Goal: Task Accomplishment & Management: Manage account settings

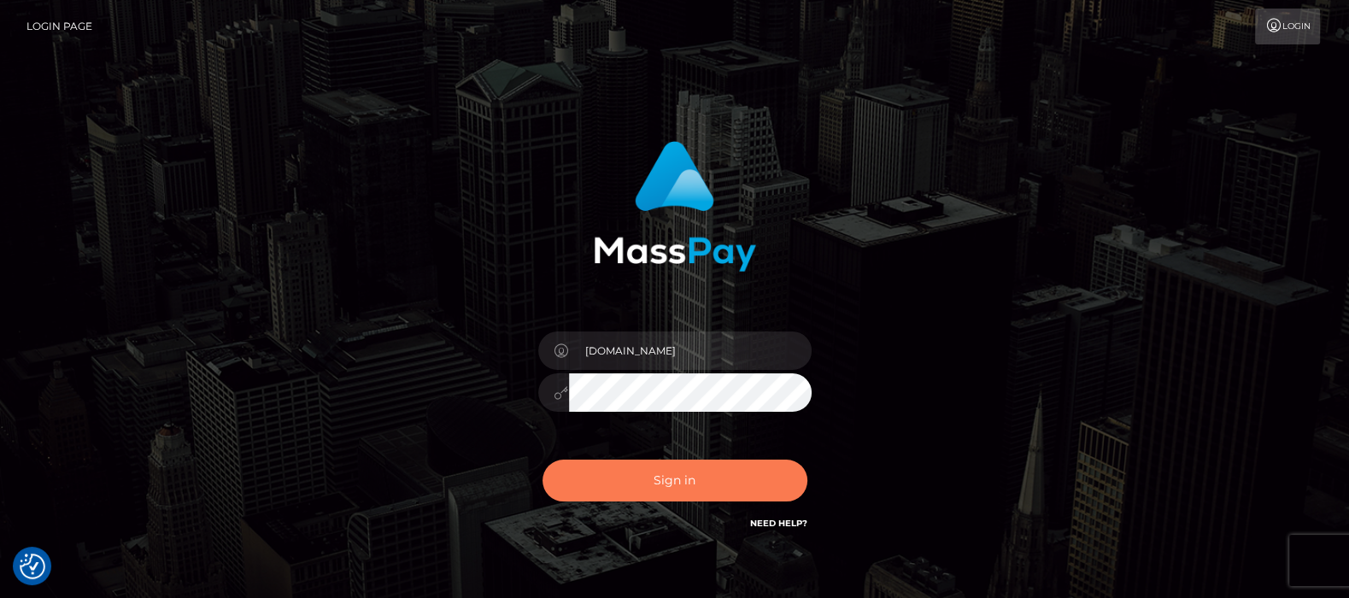
click at [662, 477] on button "Sign in" at bounding box center [674, 480] width 265 height 42
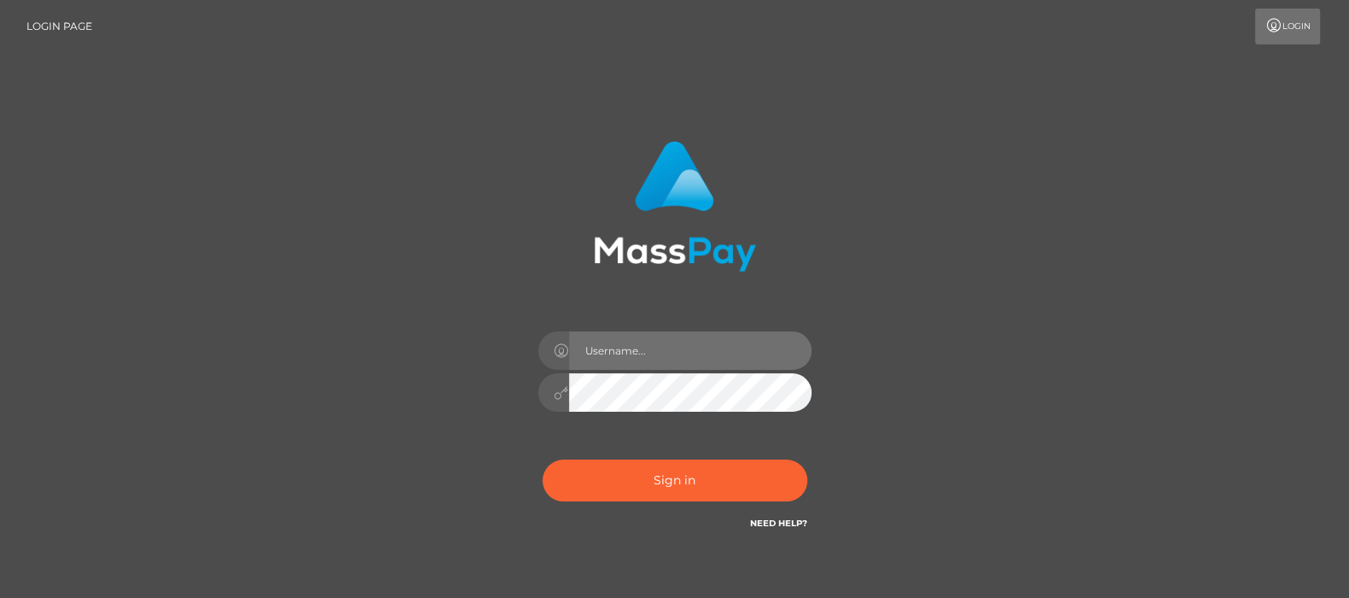
drag, startPoint x: 0, startPoint y: 0, endPoint x: 635, endPoint y: 351, distance: 725.9
click at [635, 351] on input "text" at bounding box center [690, 350] width 243 height 38
type input "[DOMAIN_NAME]"
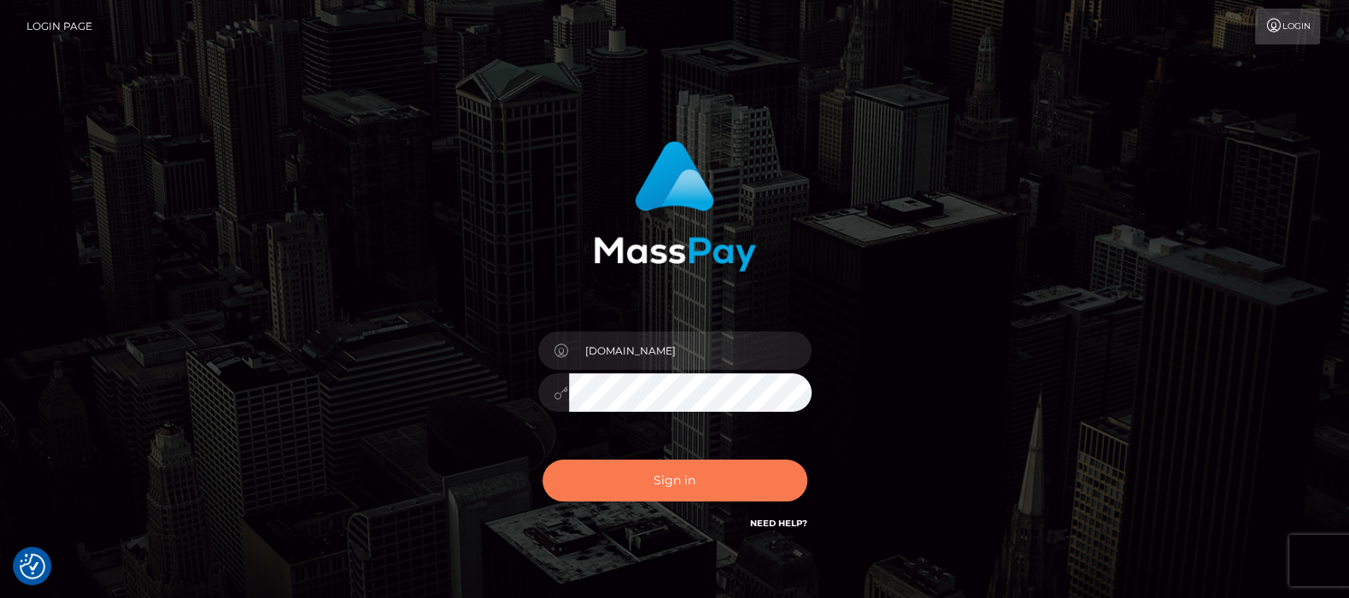
click at [675, 477] on button "Sign in" at bounding box center [674, 480] width 265 height 42
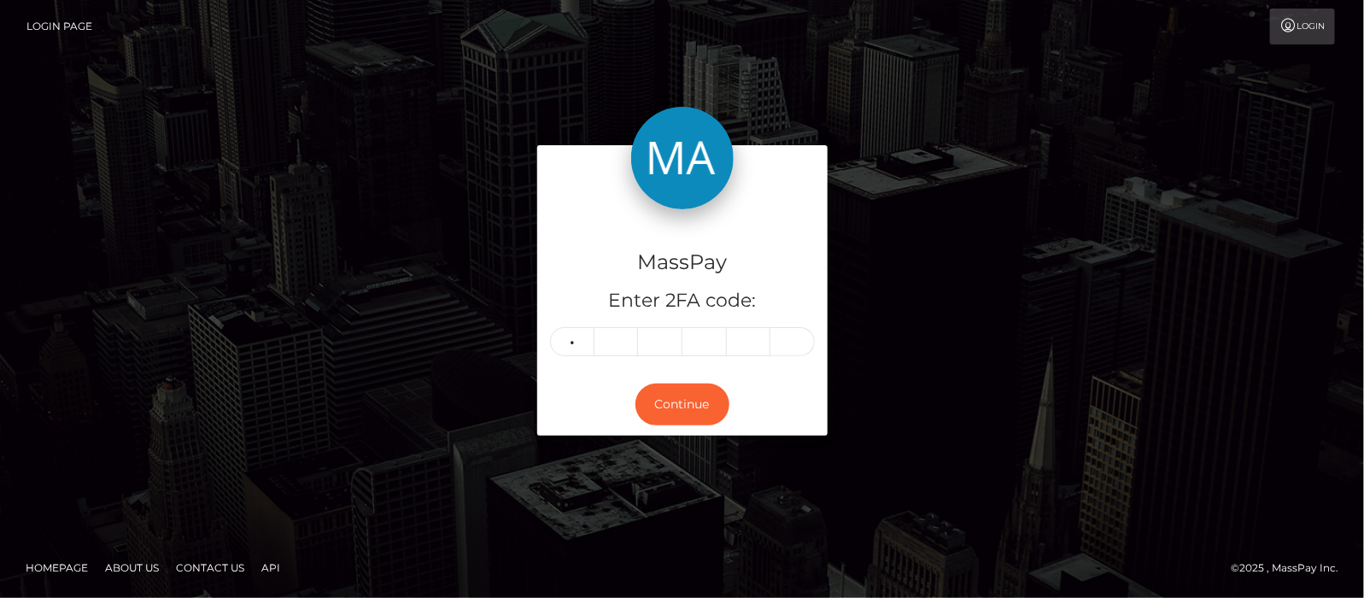
type input "8"
type input "3"
type input "5"
type input "3"
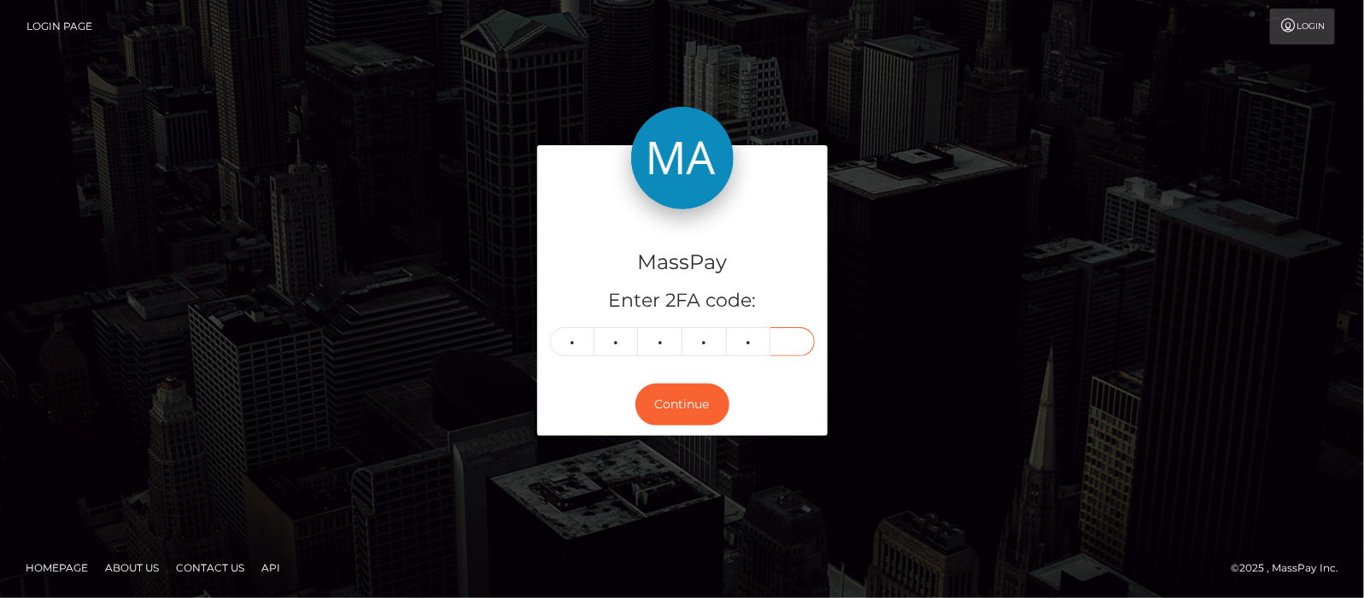
type input "6"
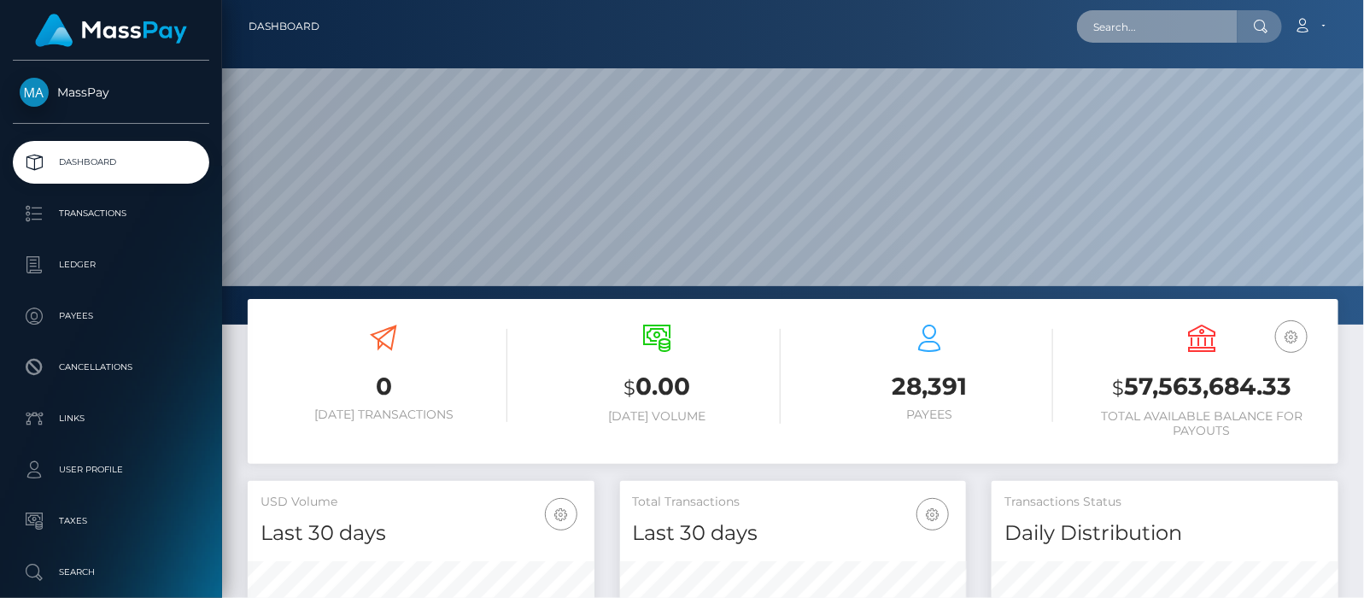
click at [1140, 24] on input "text" at bounding box center [1157, 26] width 161 height 32
paste input "onnawi.pro@gmail.com"
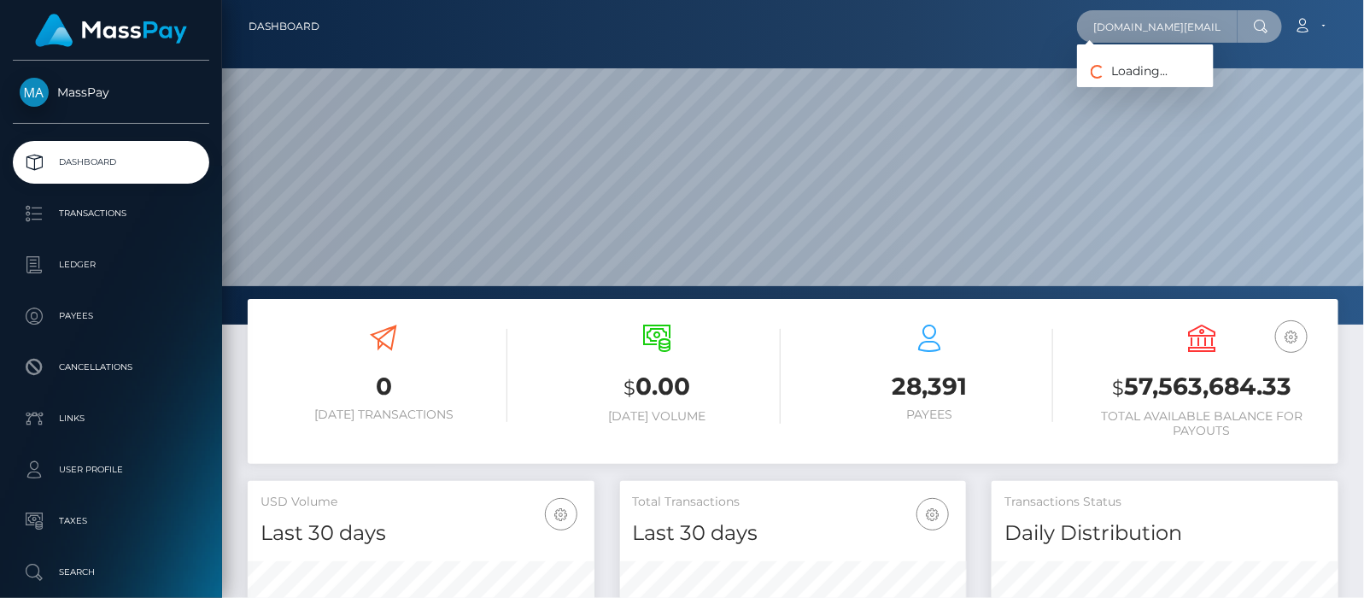
scroll to position [0, 3]
click at [1172, 27] on input "onnawi.pro@gmail.com" at bounding box center [1157, 26] width 161 height 32
type input "onnawi.pro@gmail.com"
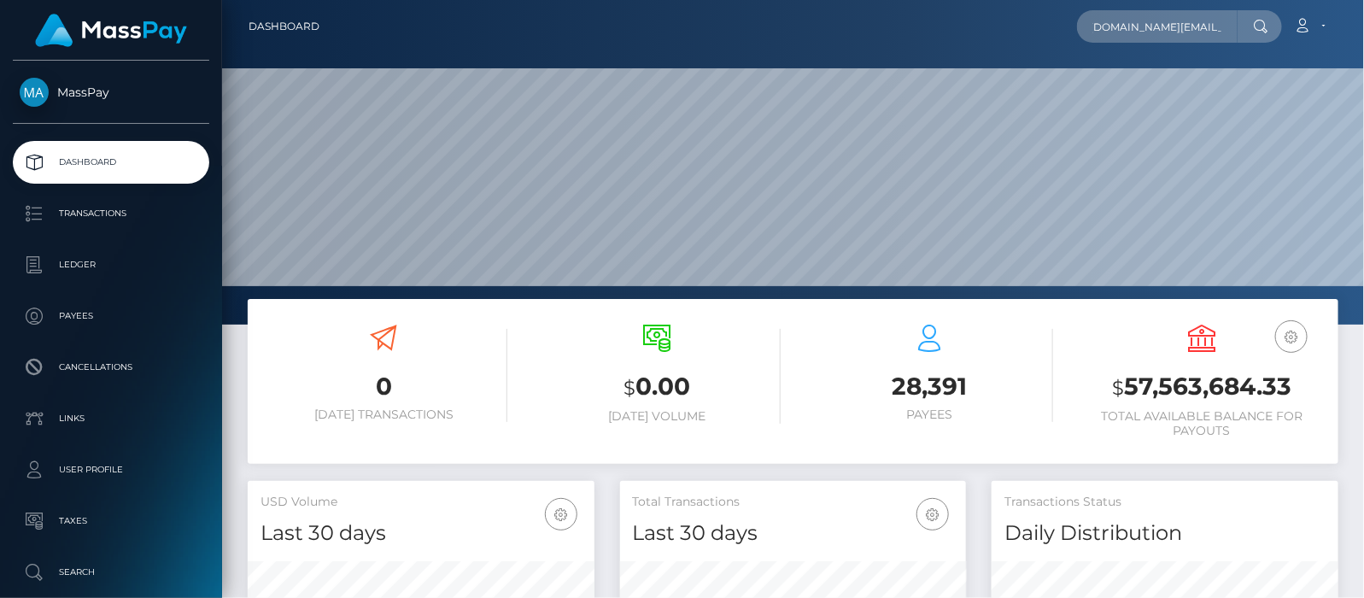
click at [1262, 24] on icon at bounding box center [1261, 27] width 15 height 14
click at [1229, 26] on input "[DOMAIN_NAME][EMAIL_ADDRESS][DOMAIN_NAME]" at bounding box center [1157, 26] width 161 height 32
click at [1213, 31] on input "[DOMAIN_NAME][EMAIL_ADDRESS][DOMAIN_NAME]" at bounding box center [1157, 26] width 161 height 32
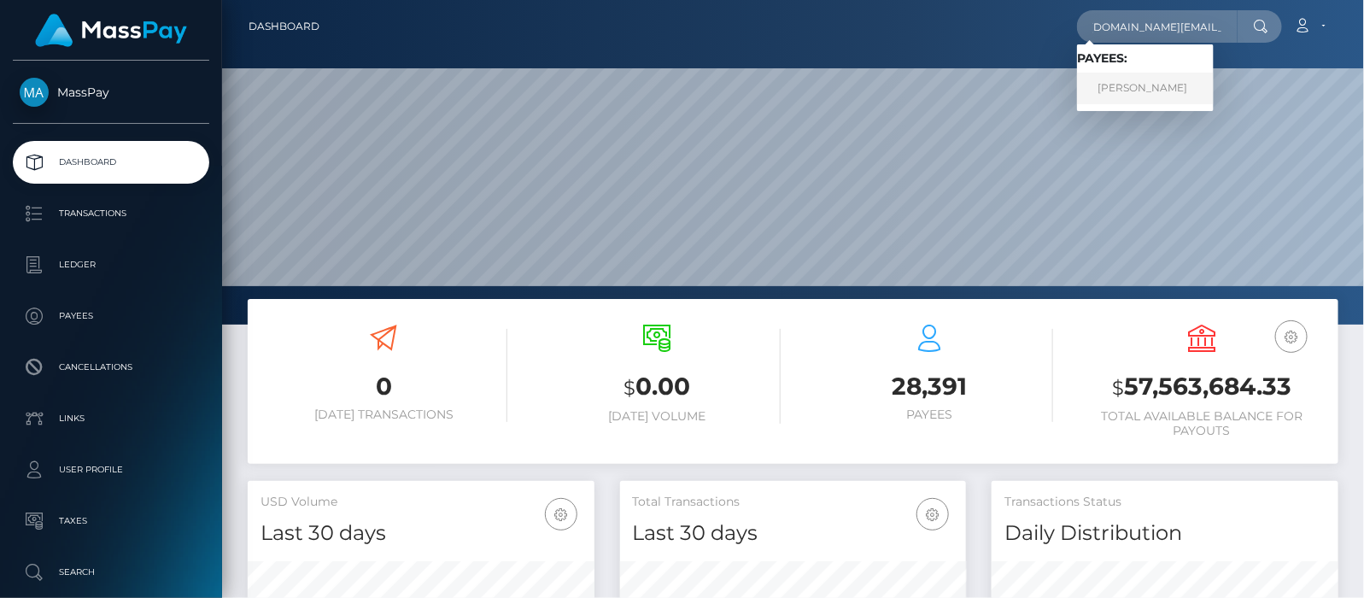
click at [1123, 86] on link "ELINA ANGELINI" at bounding box center [1145, 89] width 137 height 32
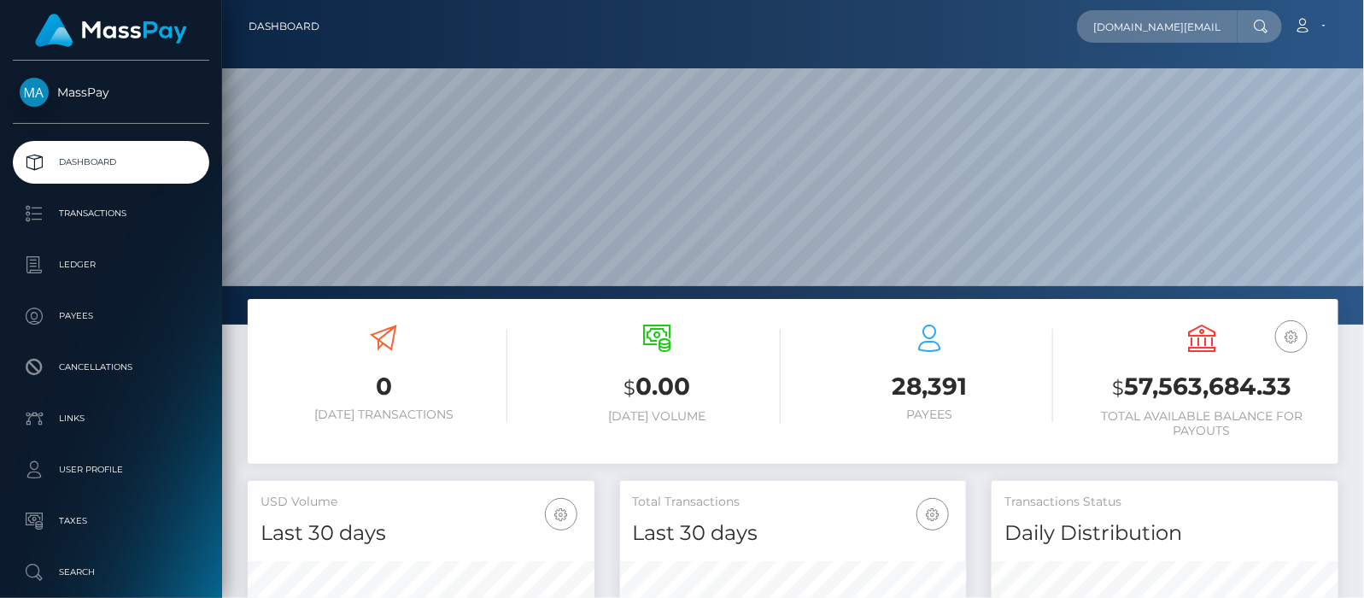
scroll to position [107, 0]
